Goal: Task Accomplishment & Management: Manage account settings

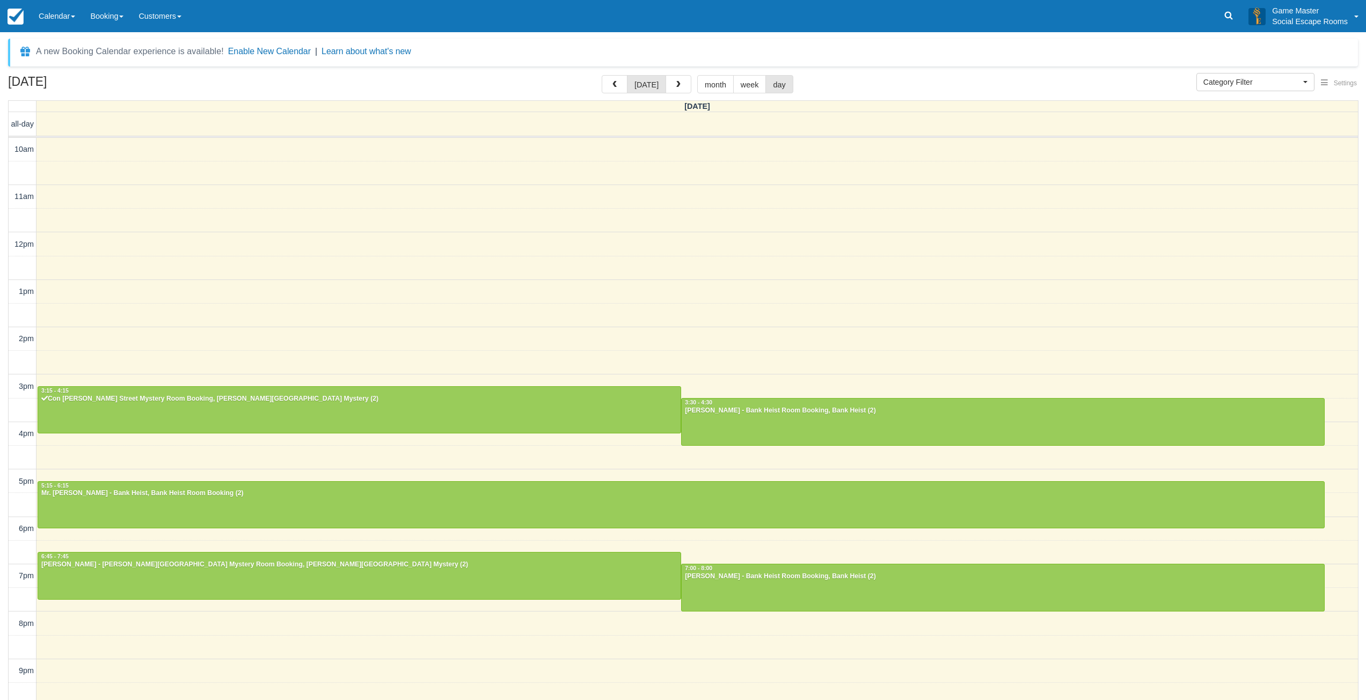
select select
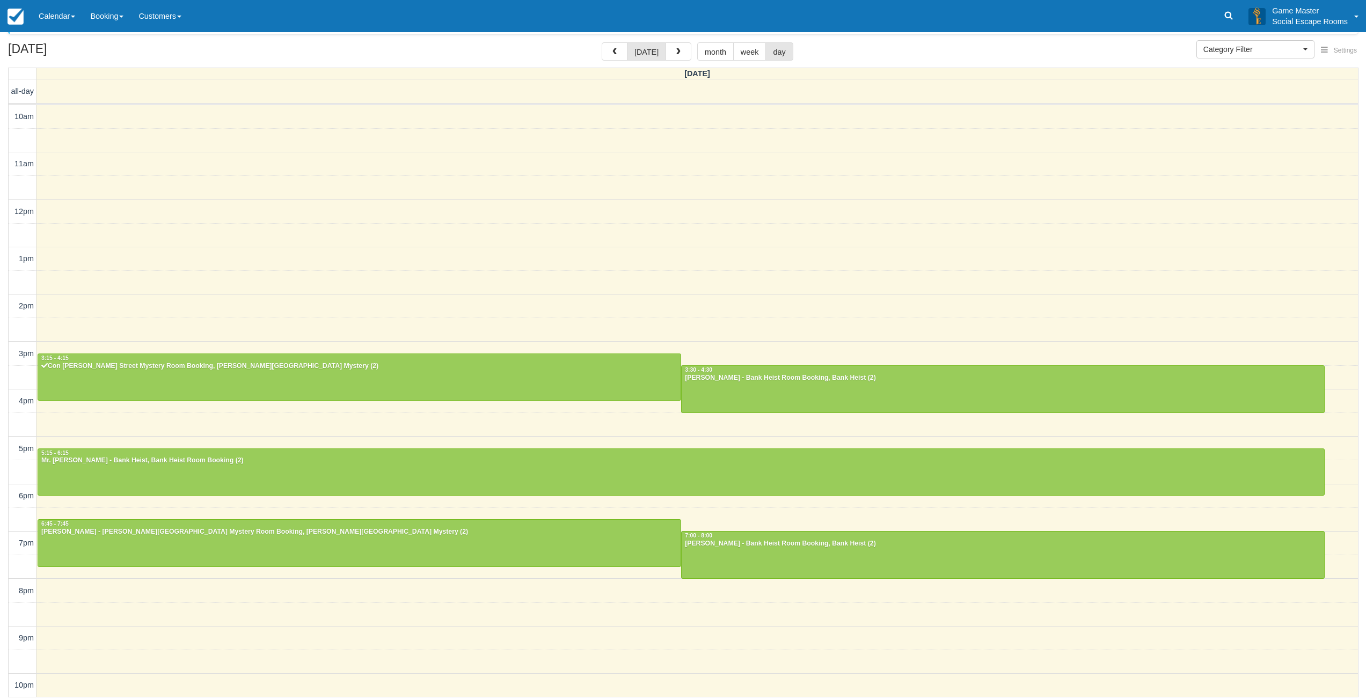
scroll to position [2, 0]
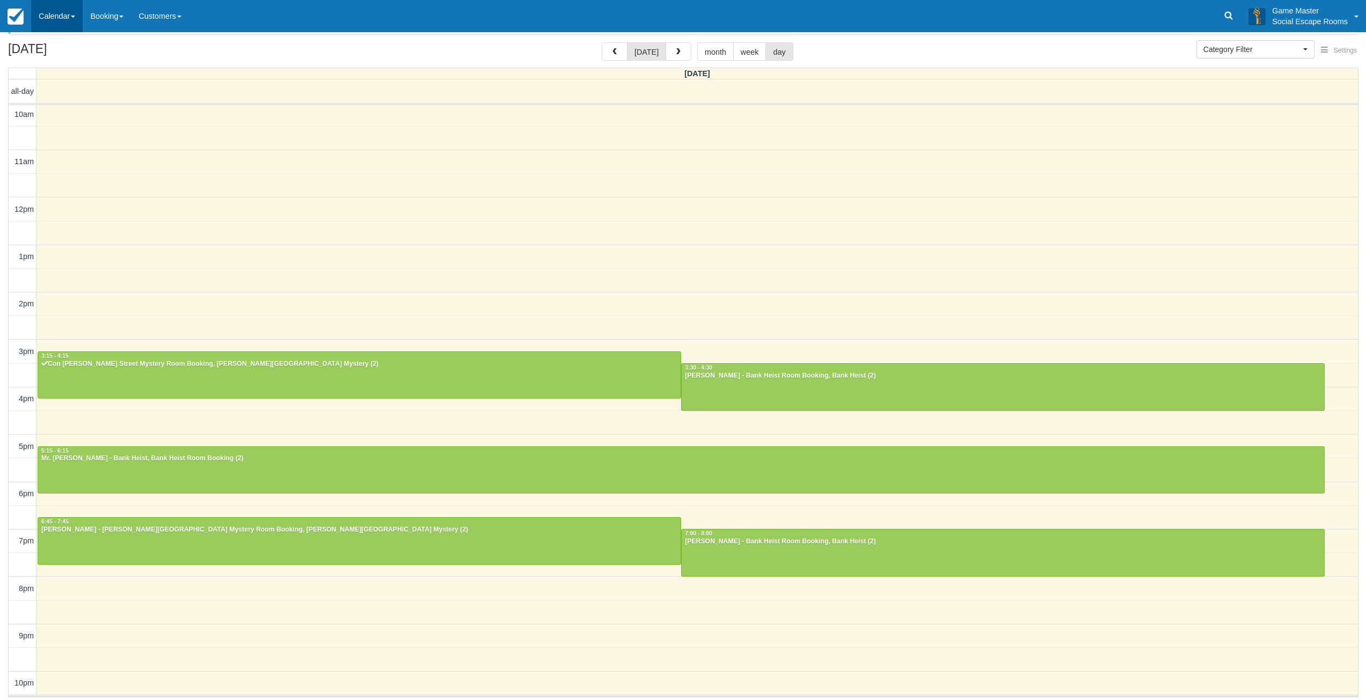
click at [55, 20] on link "Calendar" at bounding box center [57, 16] width 52 height 32
click at [62, 145] on link "Day" at bounding box center [74, 146] width 85 height 23
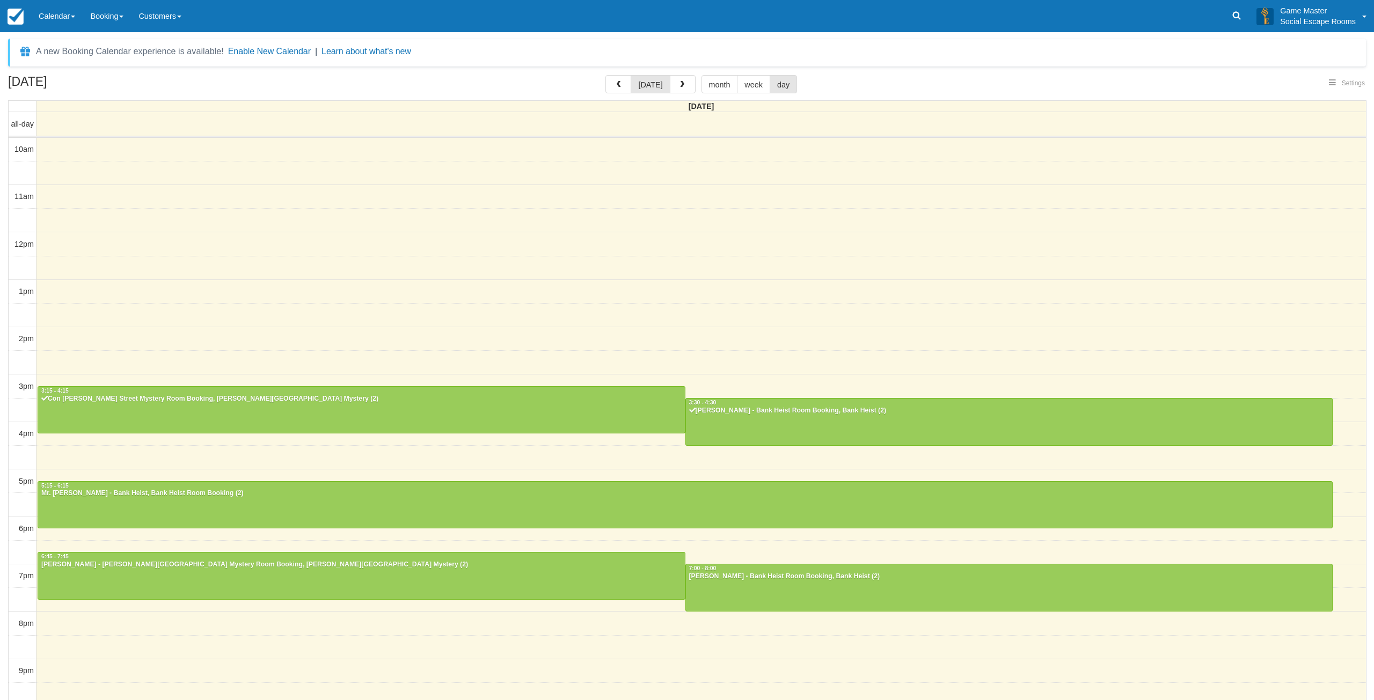
select select
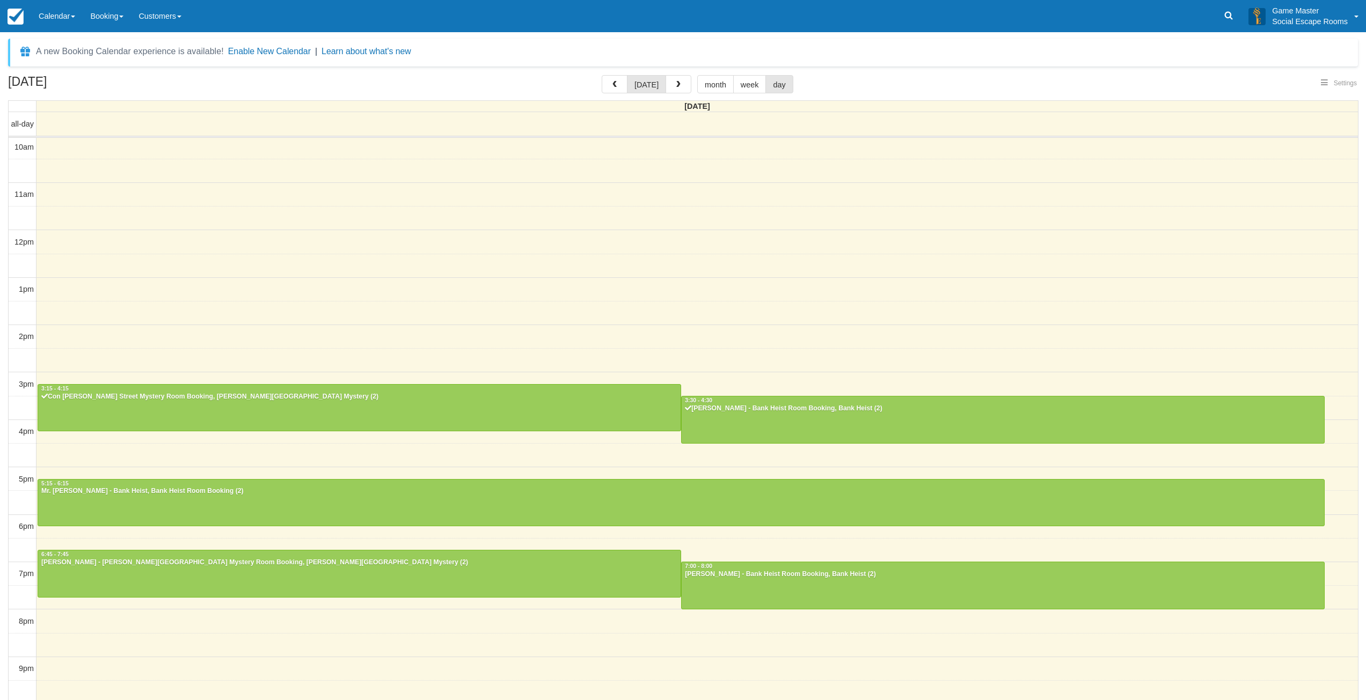
select select
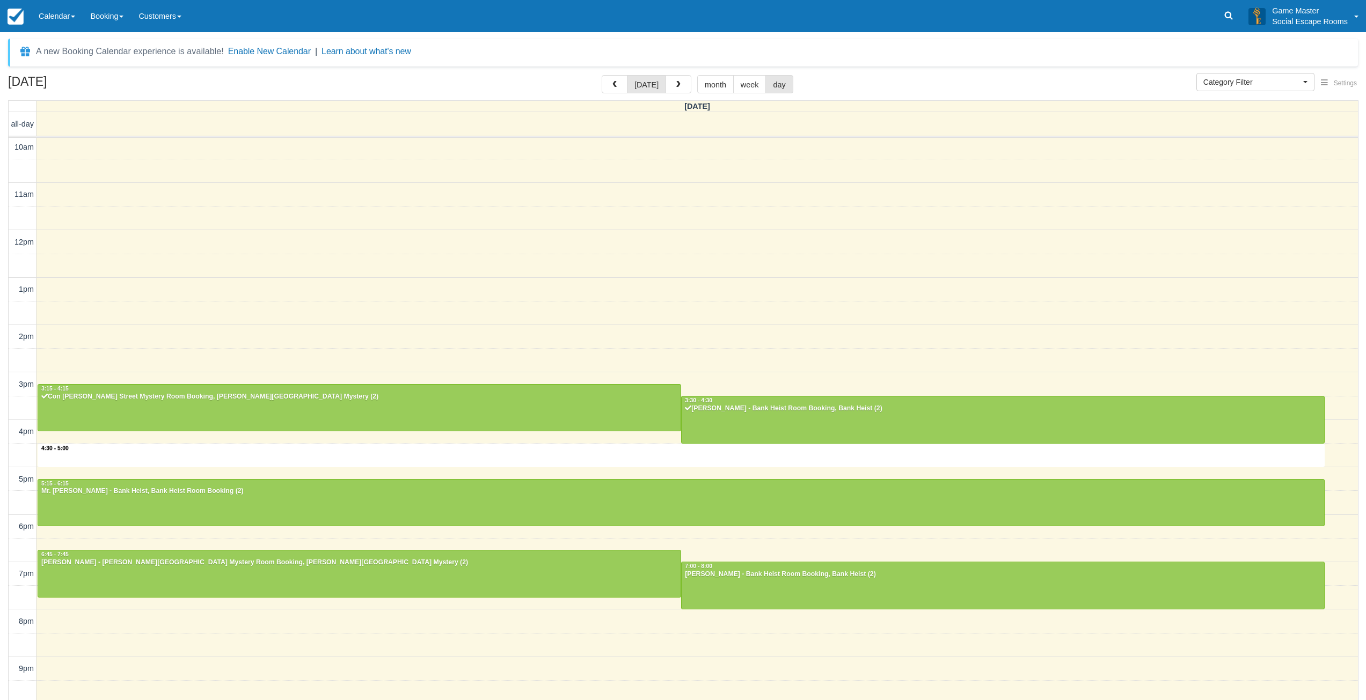
click at [396, 451] on div "10am 11am 12pm 1pm 2pm 3pm 4pm 5pm 6pm 7pm 8pm 9pm 10pm 4:30 - 5:00 3:15 - 4:15…" at bounding box center [683, 433] width 1349 height 595
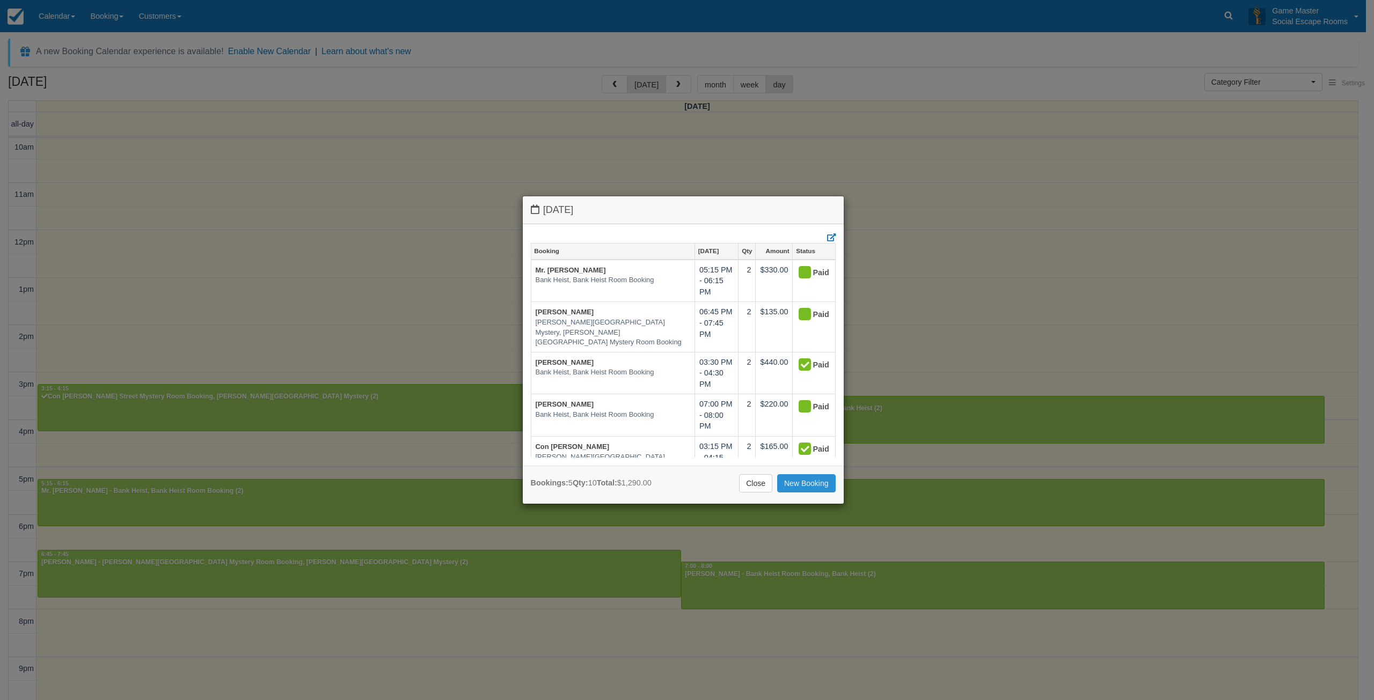
click at [810, 488] on link "New Booking" at bounding box center [806, 483] width 58 height 18
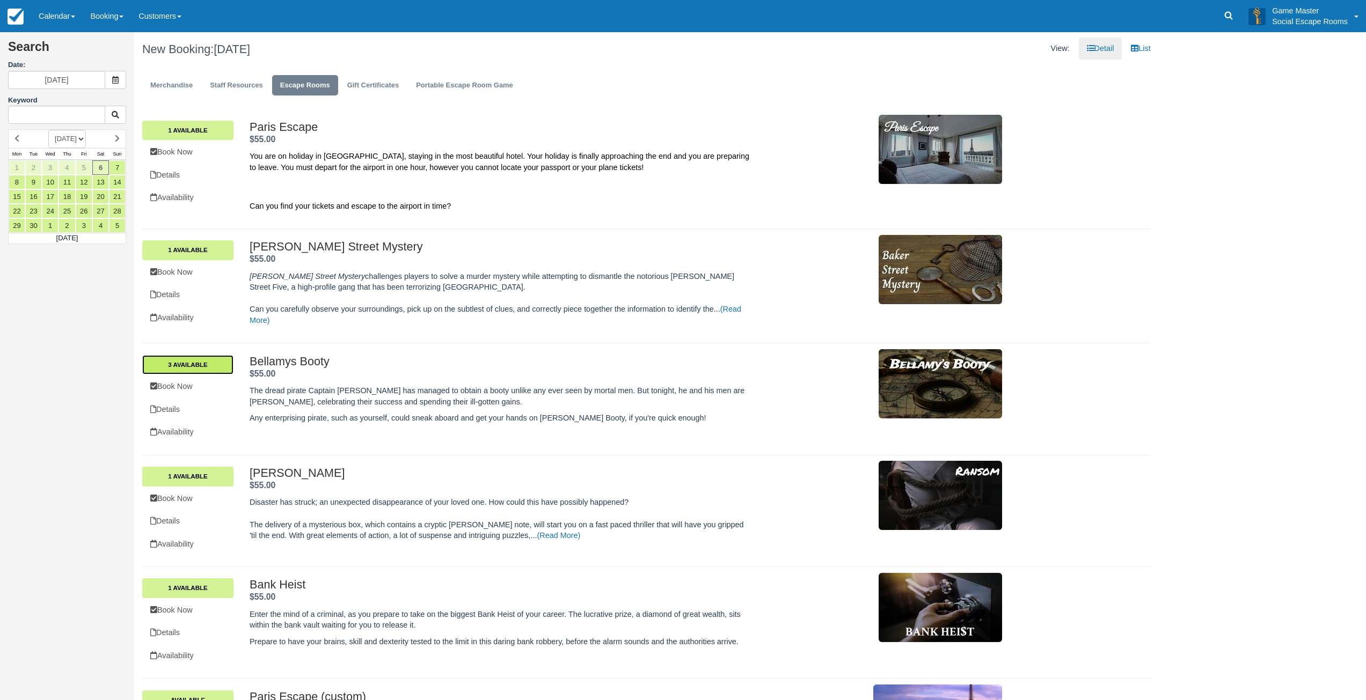
click at [190, 367] on link "3 Available" at bounding box center [187, 364] width 91 height 19
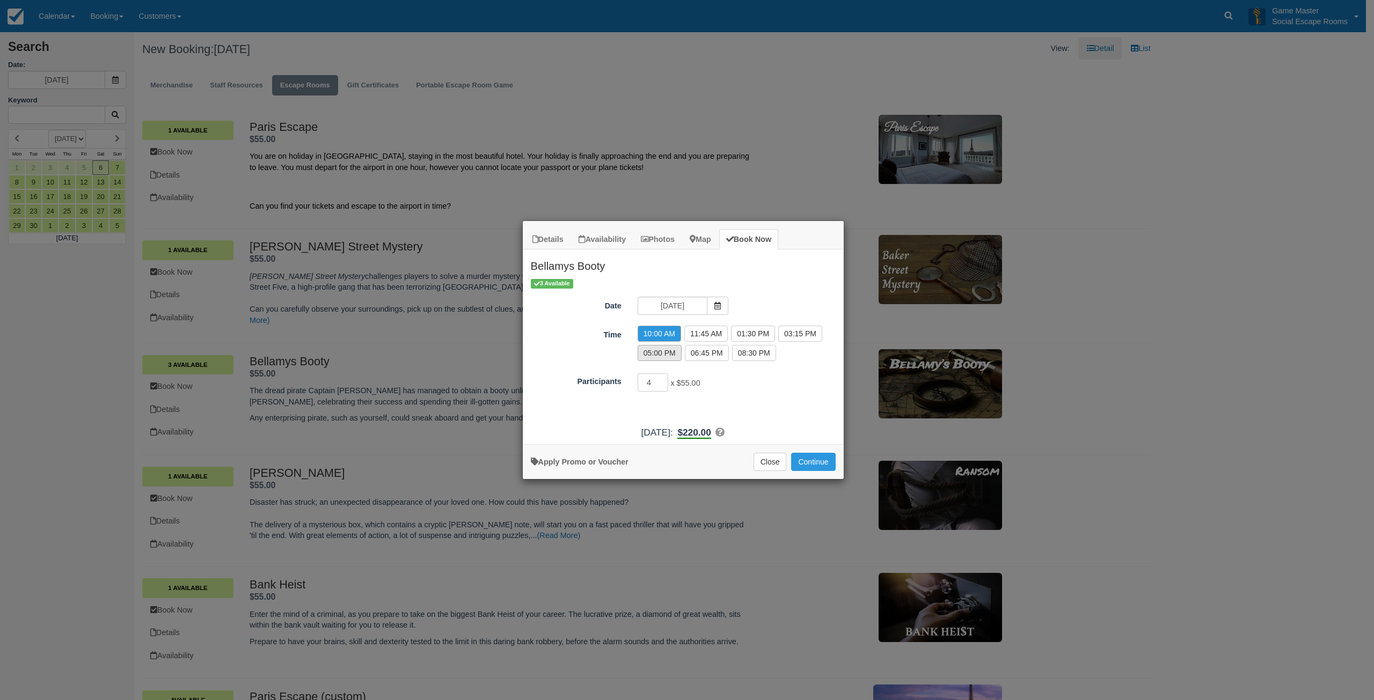
click at [669, 352] on label "05:00 PM" at bounding box center [660, 353] width 44 height 16
radio input "true"
drag, startPoint x: 655, startPoint y: 383, endPoint x: 646, endPoint y: 382, distance: 9.7
click at [646, 382] on input "4" at bounding box center [653, 383] width 31 height 18
click at [655, 382] on input "4" at bounding box center [653, 383] width 31 height 18
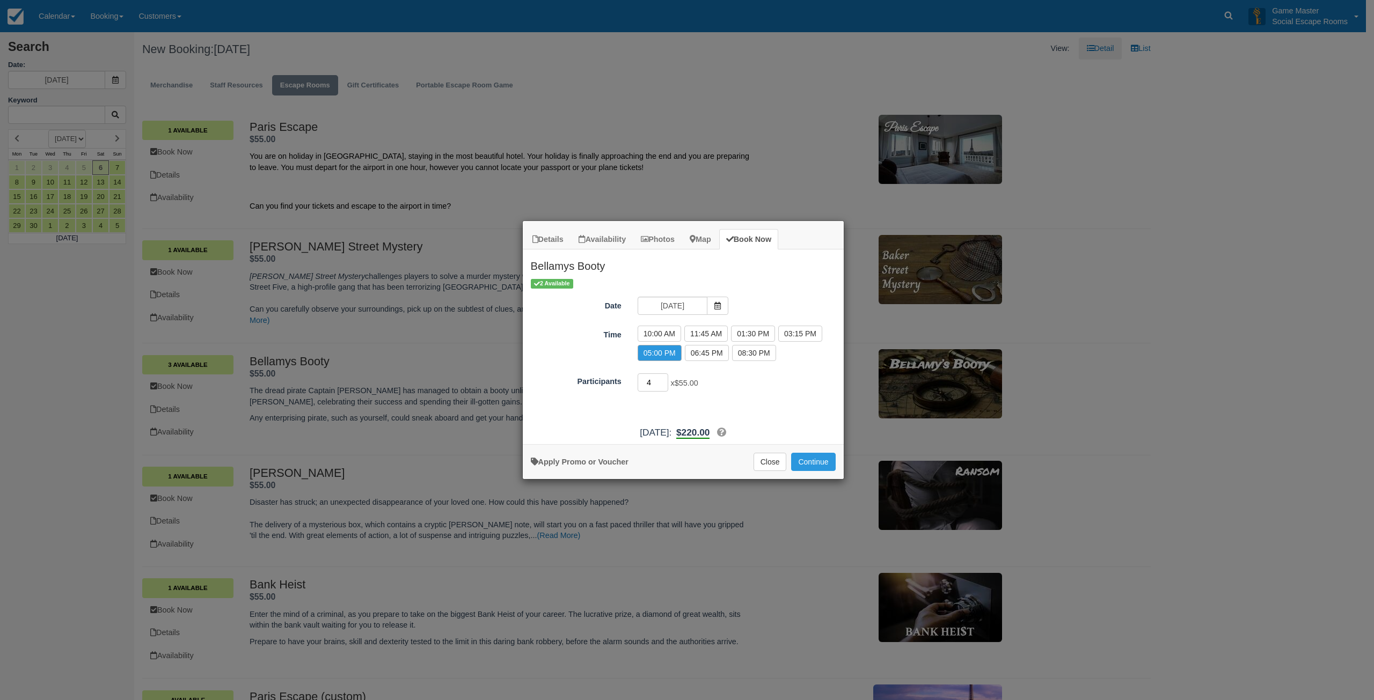
drag, startPoint x: 646, startPoint y: 383, endPoint x: 653, endPoint y: 383, distance: 7.5
click at [653, 383] on input "4" at bounding box center [653, 383] width 31 height 18
type input "2"
click at [818, 460] on button "Continue" at bounding box center [813, 462] width 44 height 18
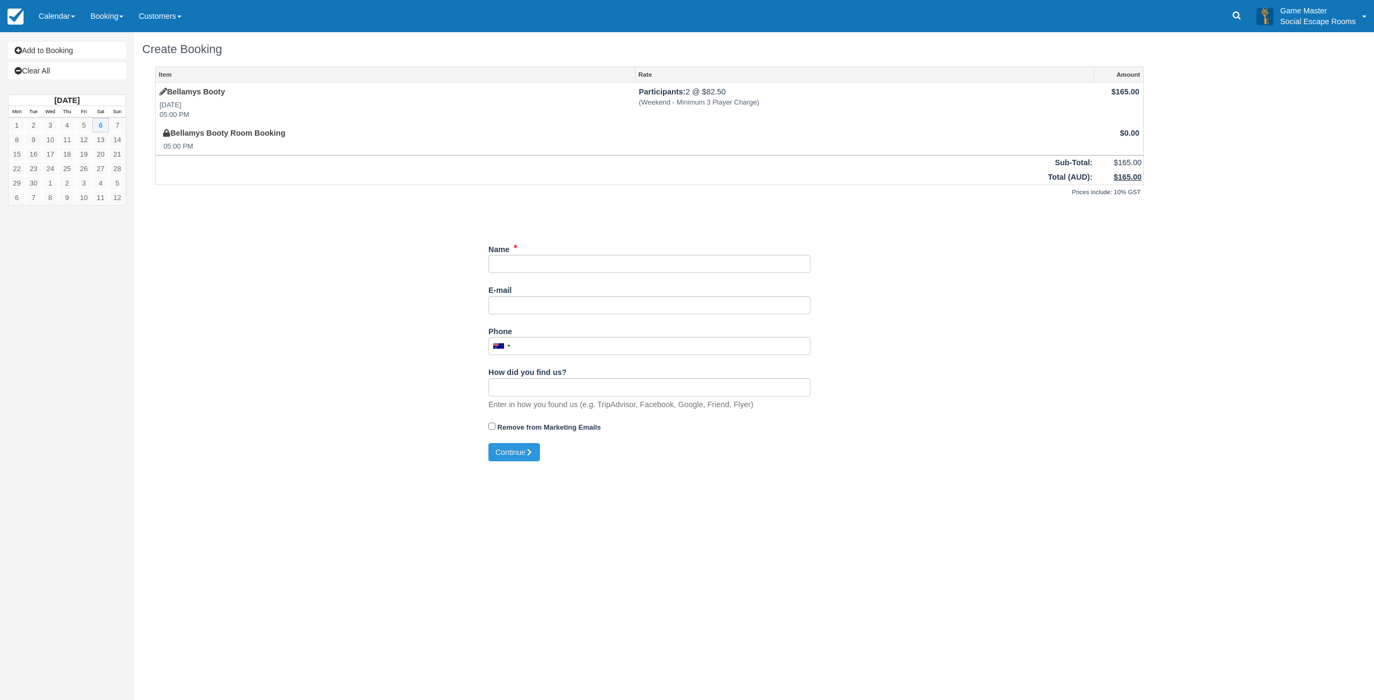
click at [517, 253] on div "Name" at bounding box center [649, 256] width 322 height 33
click at [523, 259] on input "Name" at bounding box center [649, 264] width 322 height 18
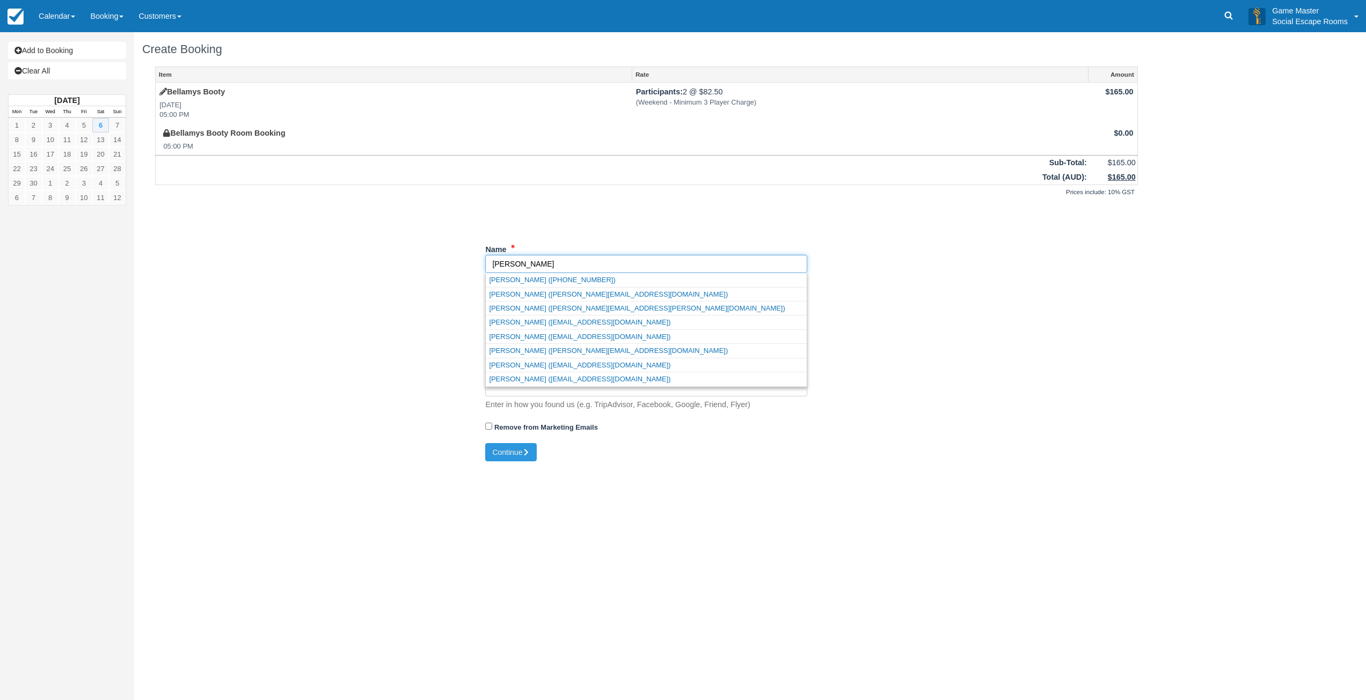
type input "Harrison"
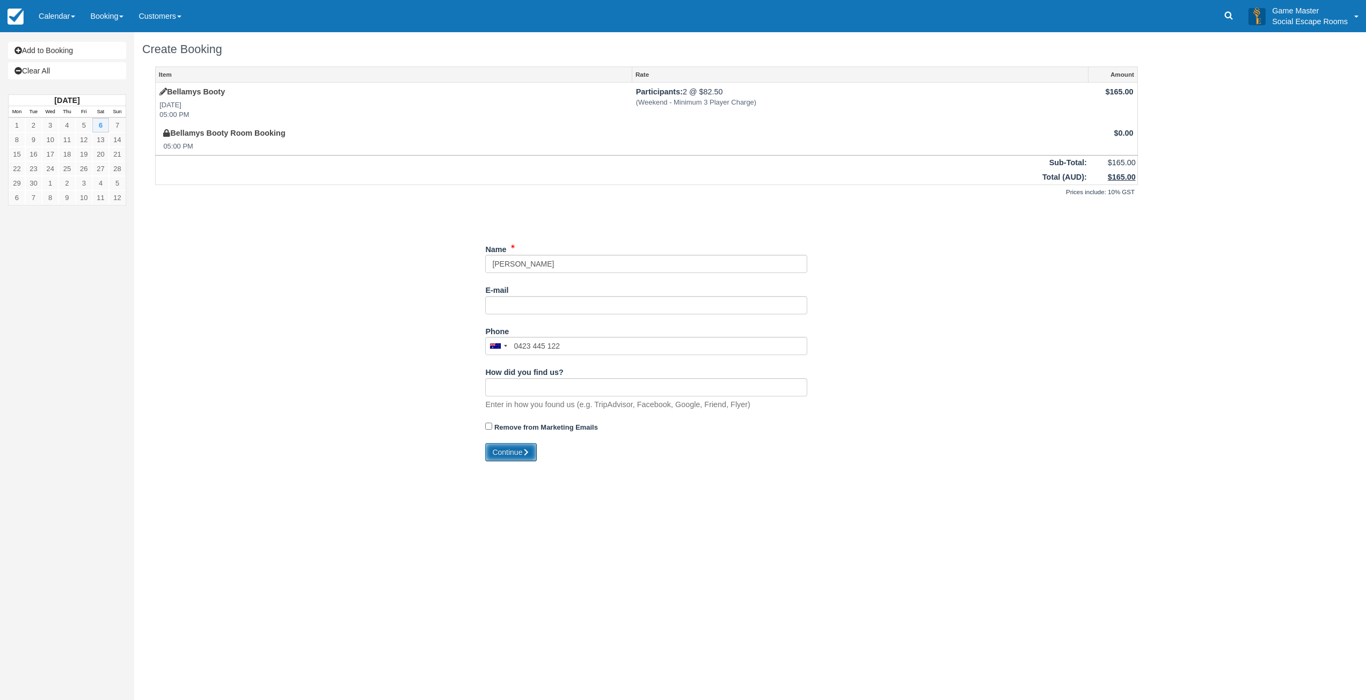
click at [526, 455] on icon "submit" at bounding box center [526, 453] width 8 height 8
type input "+61423445122"
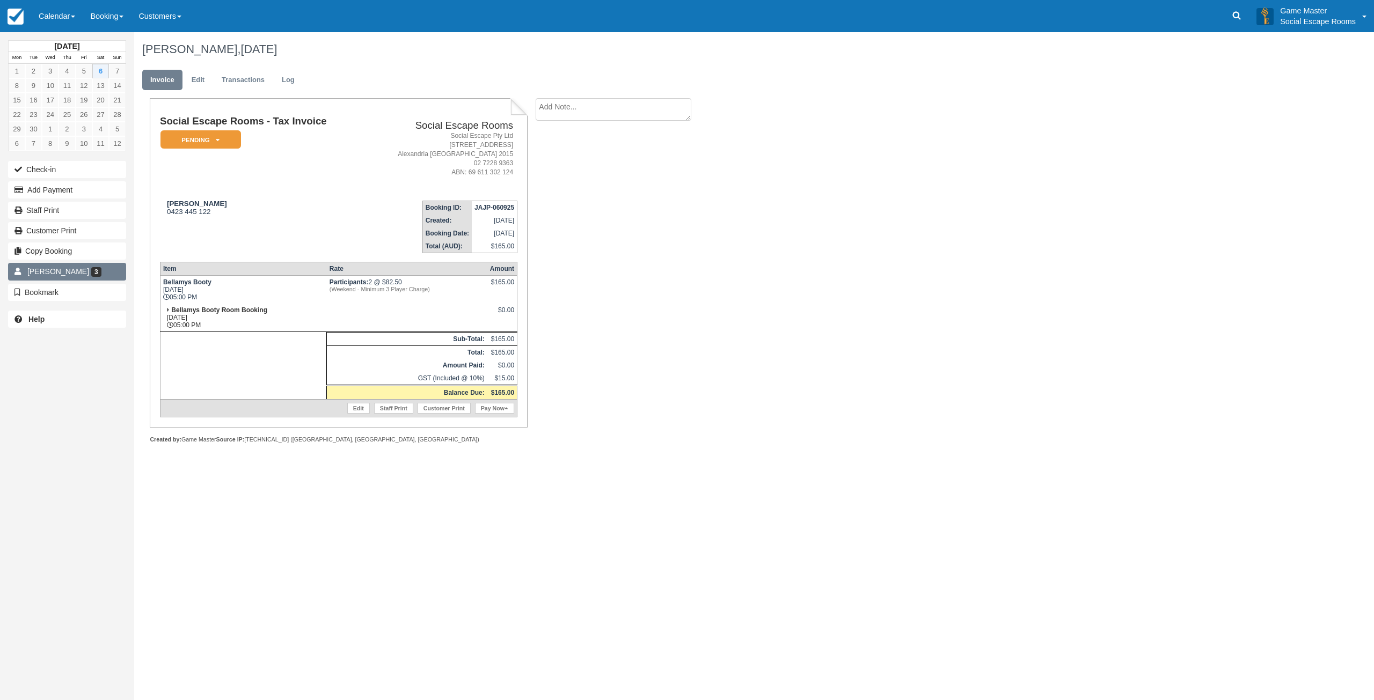
drag, startPoint x: 72, startPoint y: 274, endPoint x: 56, endPoint y: 279, distance: 16.1
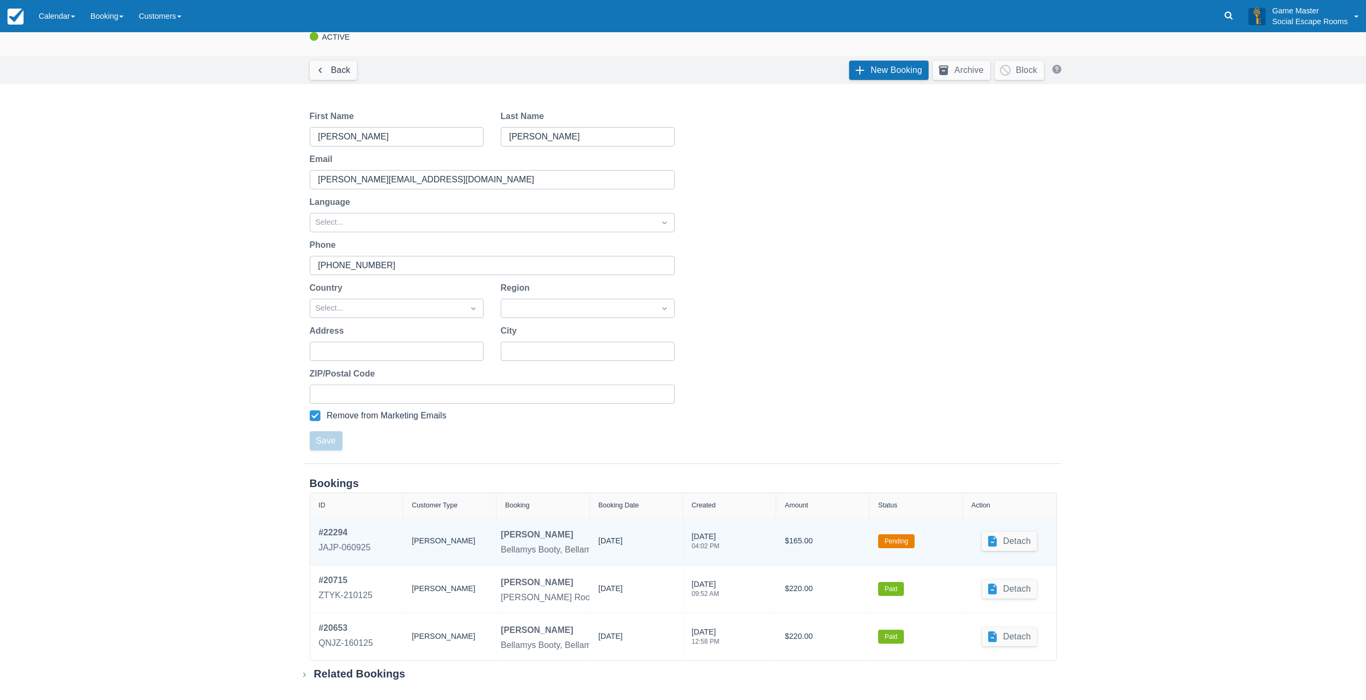
scroll to position [34, 0]
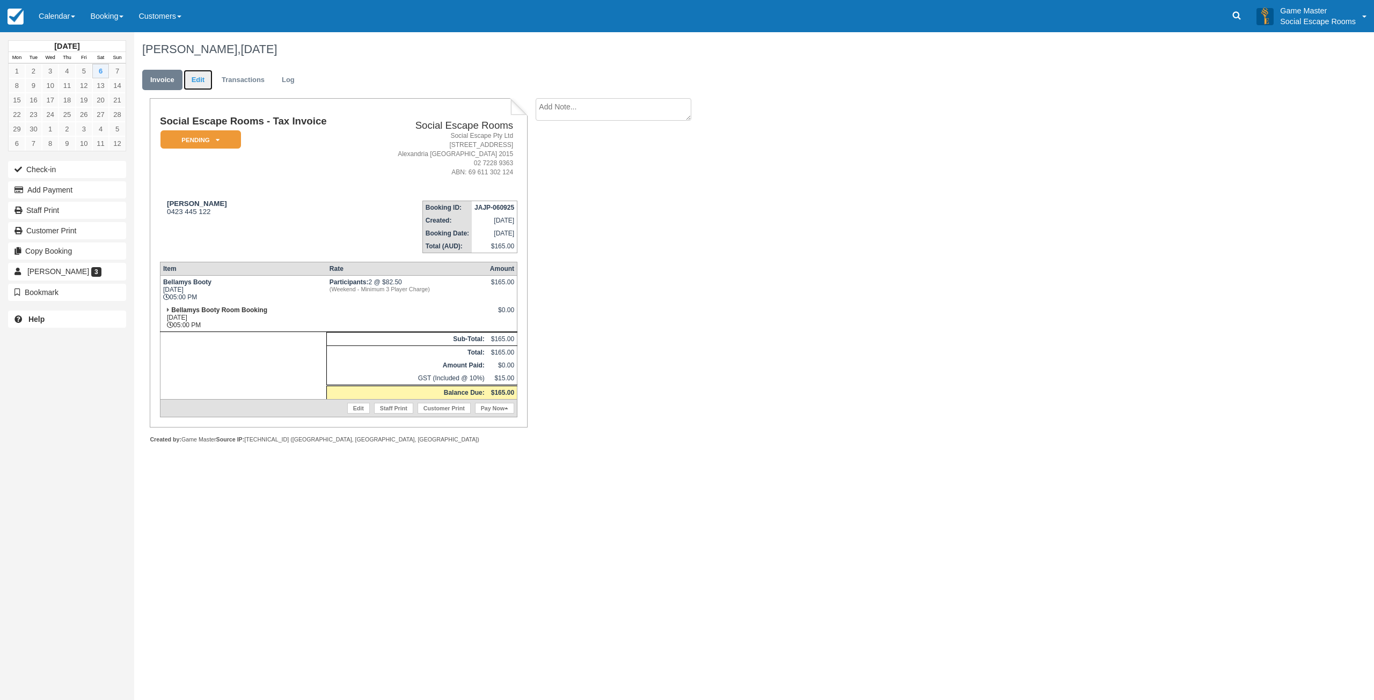
click at [204, 87] on link "Edit" at bounding box center [198, 80] width 29 height 21
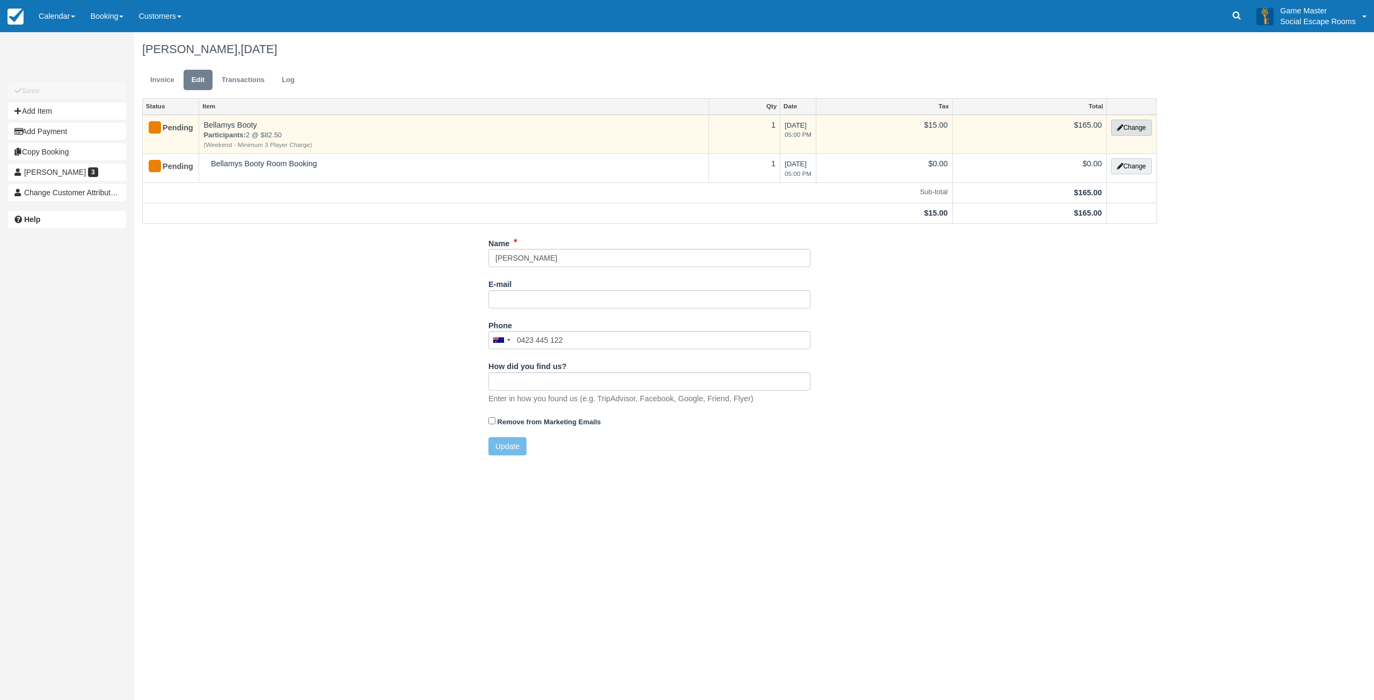
click at [1129, 130] on button "Change" at bounding box center [1131, 128] width 41 height 16
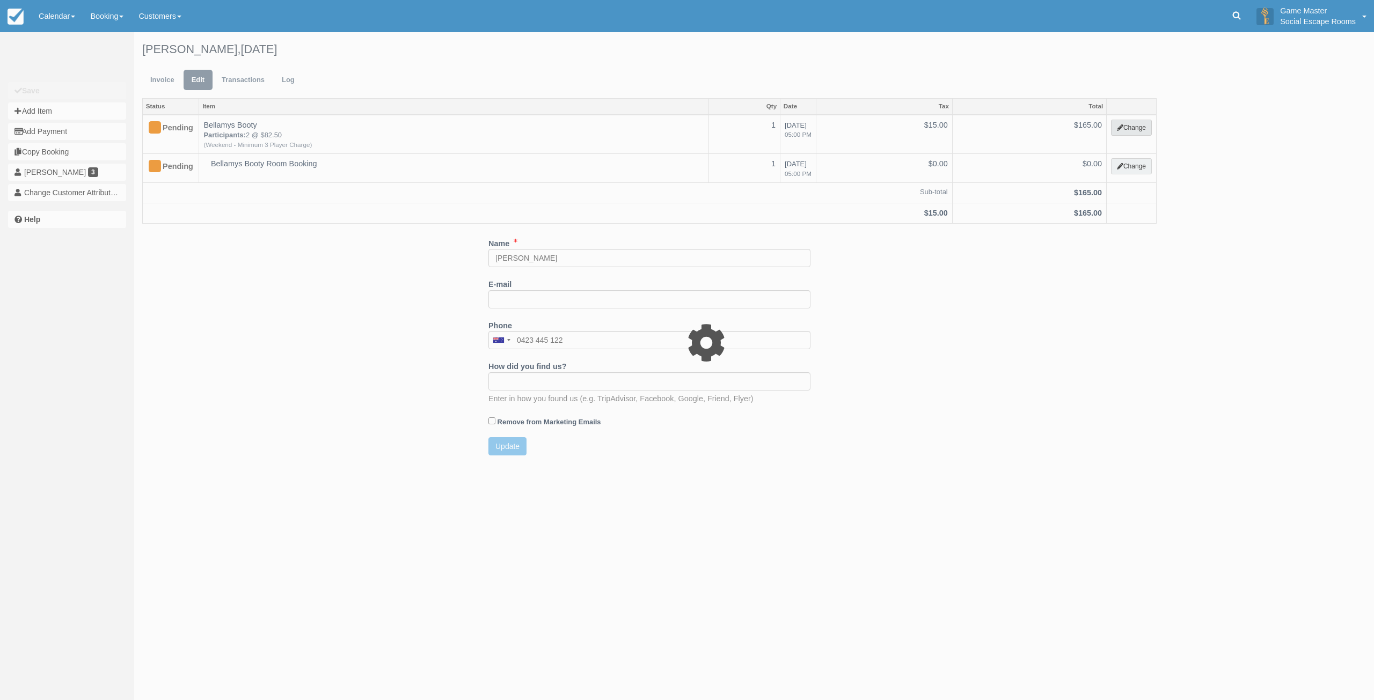
select select "2"
type input "165.00"
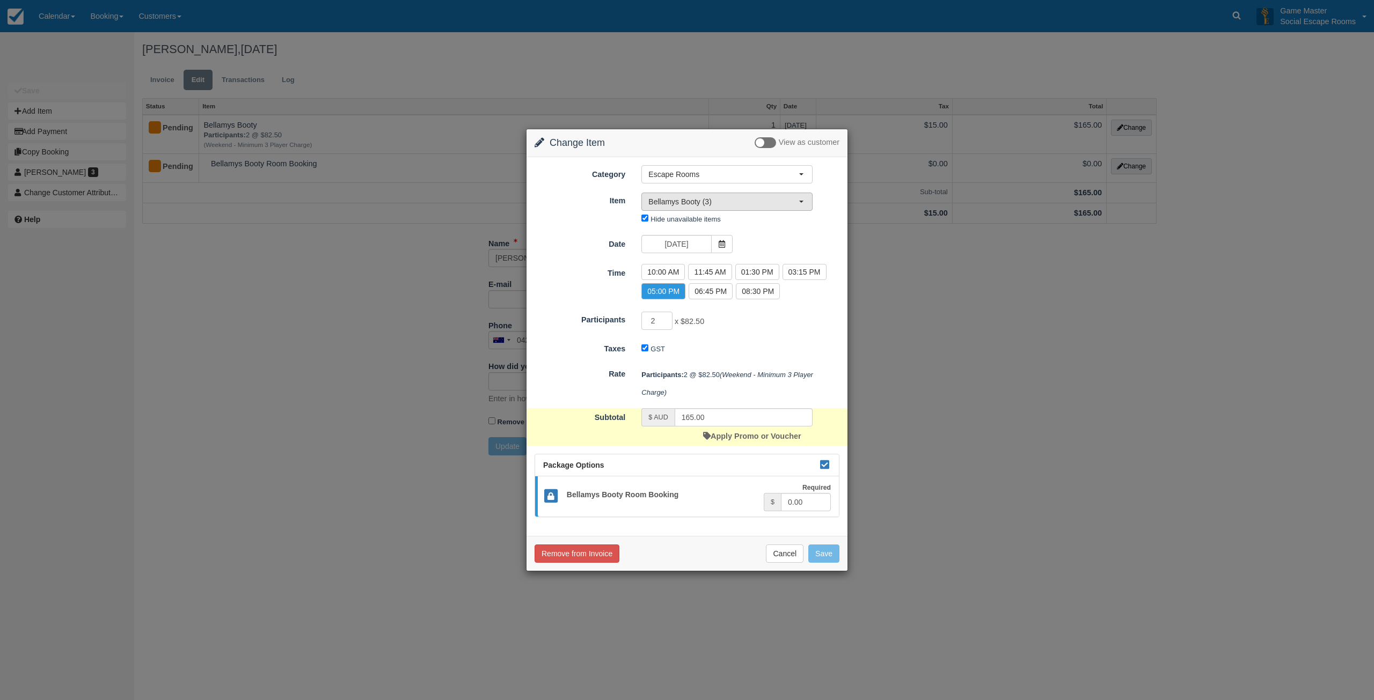
click at [701, 203] on span "Bellamys Booty (3)" at bounding box center [723, 201] width 150 height 11
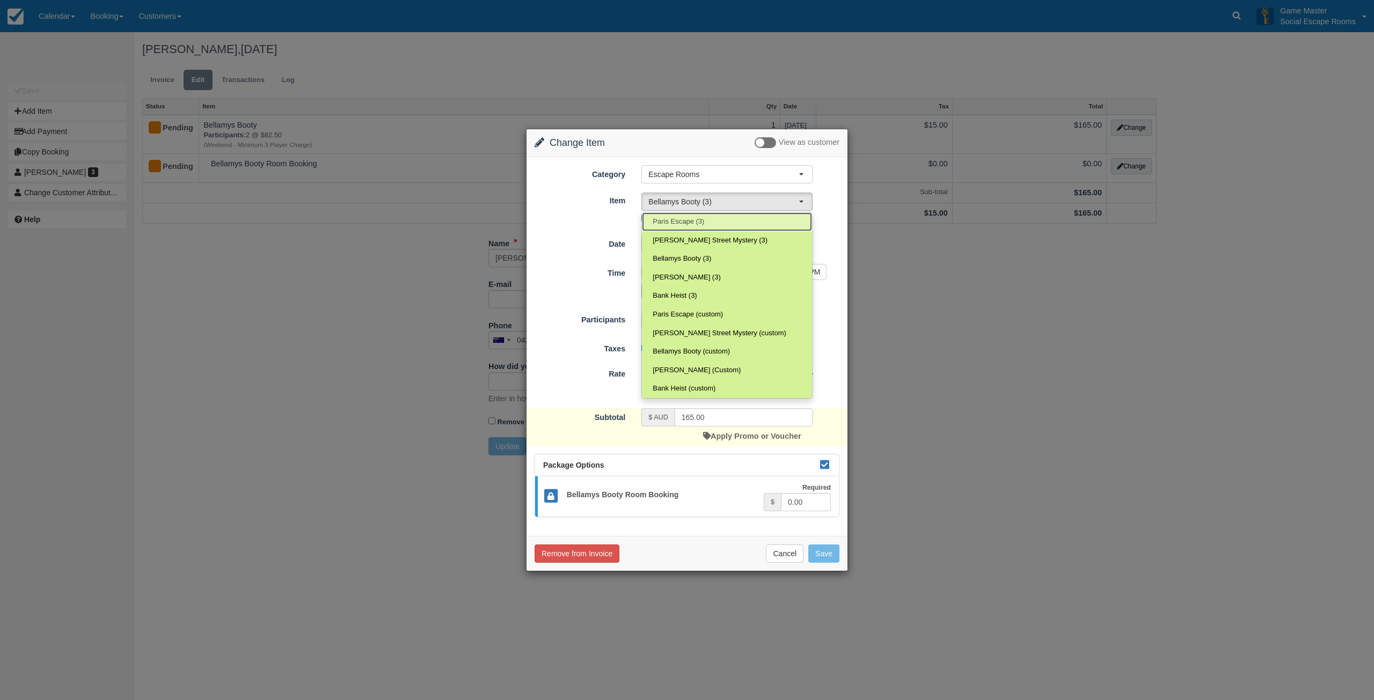
click at [694, 219] on span "Paris Escape (3)" at bounding box center [679, 222] width 52 height 10
select select "2"
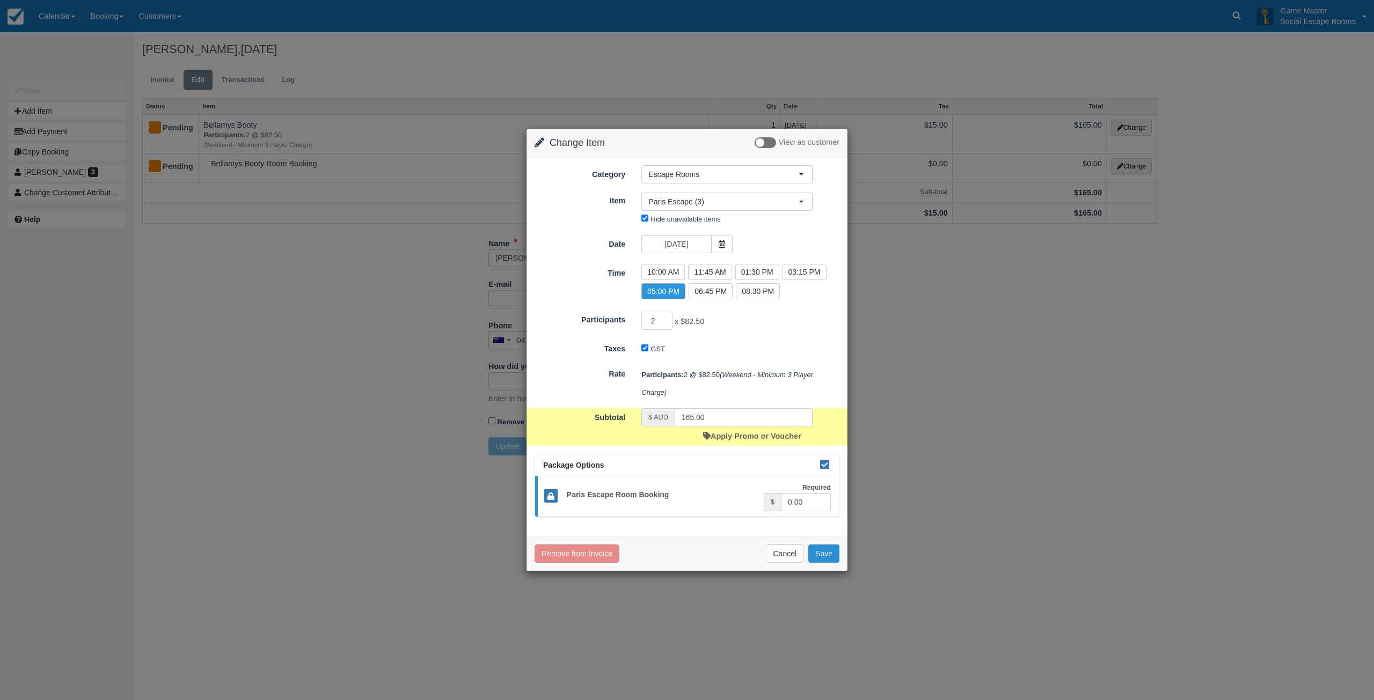
click at [822, 554] on button "Save" at bounding box center [823, 554] width 31 height 18
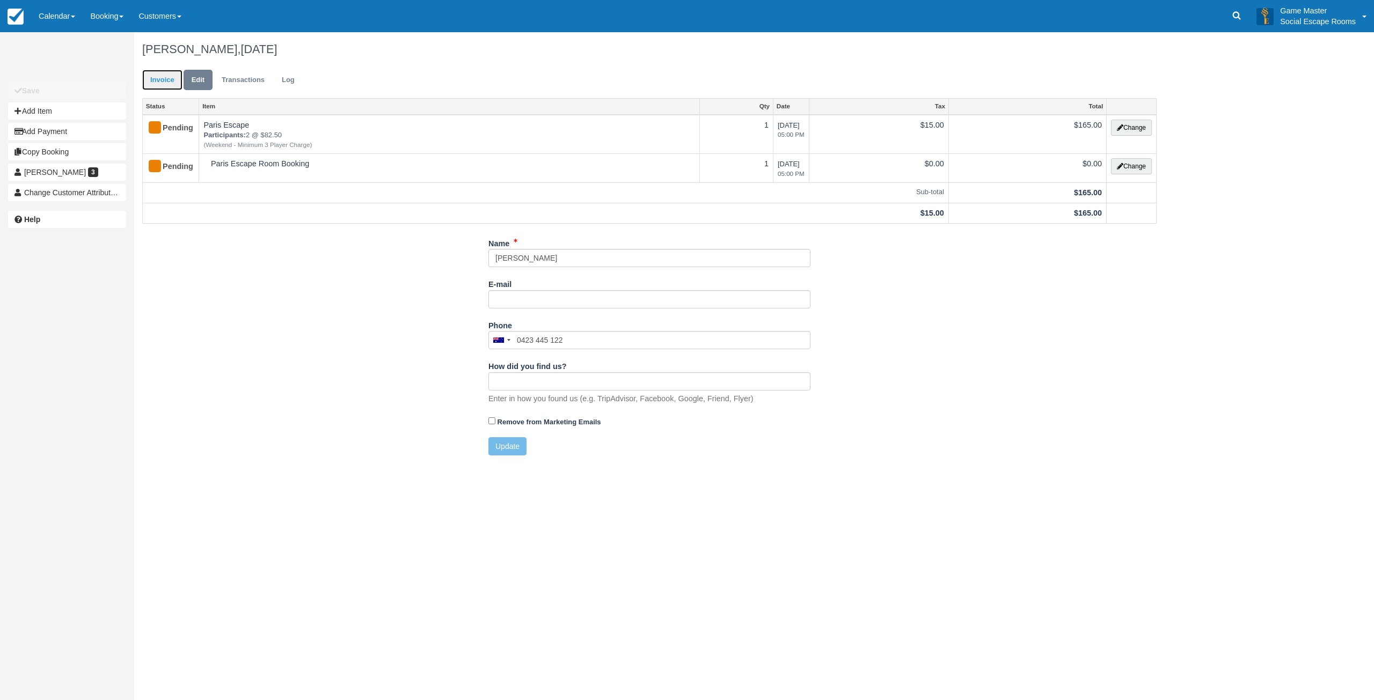
click at [164, 82] on link "Invoice" at bounding box center [162, 80] width 40 height 21
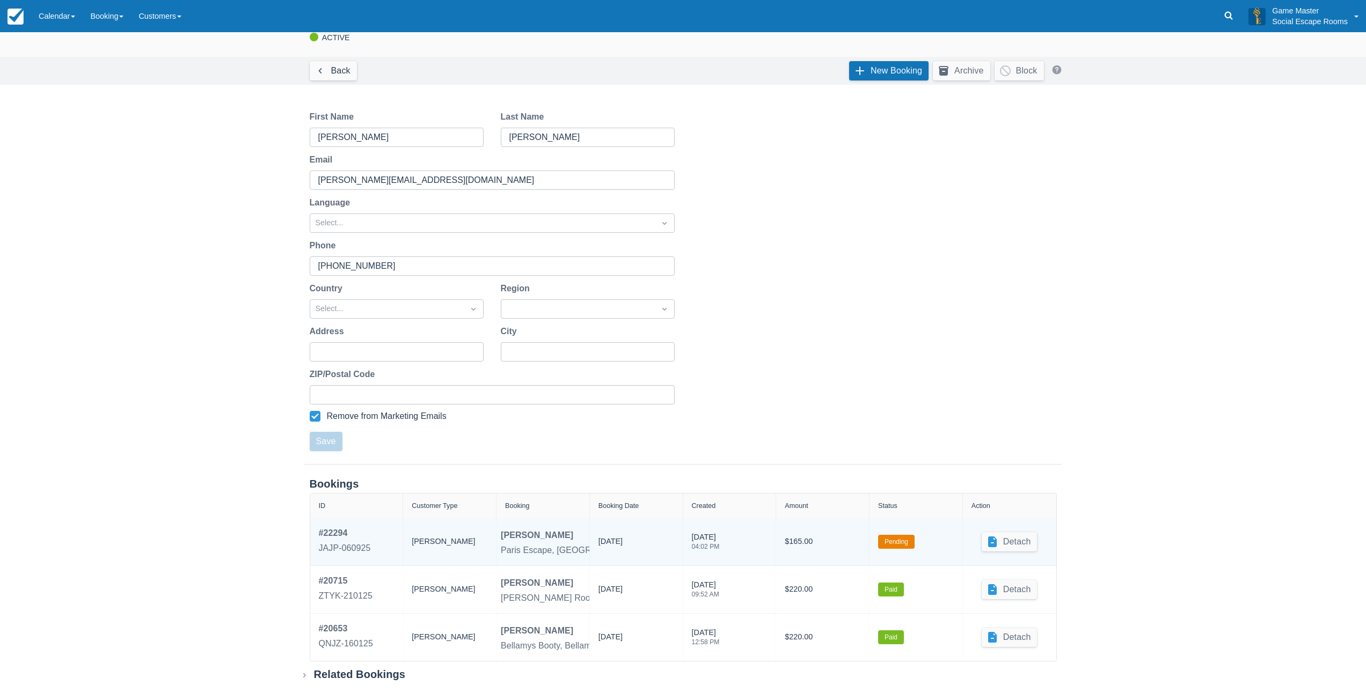
scroll to position [34, 0]
